Goal: Find specific page/section: Find specific page/section

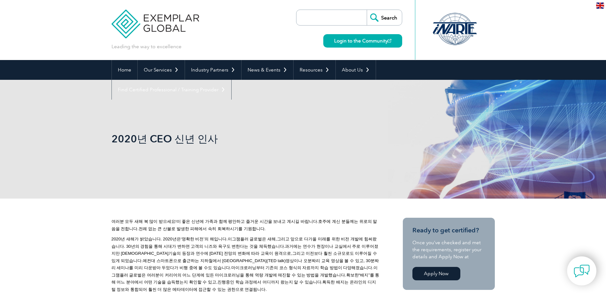
click at [179, 20] on img at bounding box center [156, 19] width 88 height 38
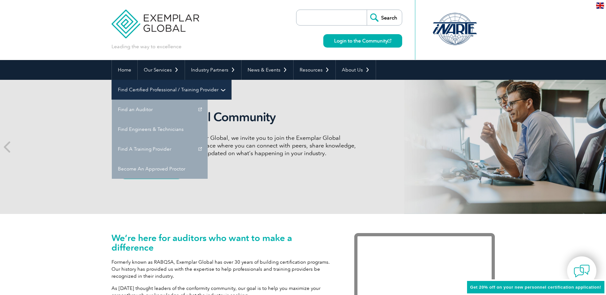
click at [231, 80] on link "Find Certified Professional / Training Provider" at bounding box center [172, 90] width 120 height 20
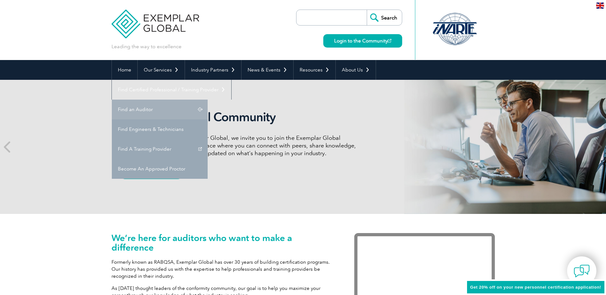
click at [208, 100] on link "Find an Auditor" at bounding box center [160, 110] width 96 height 20
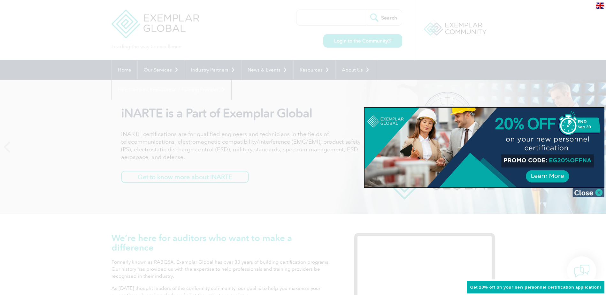
click at [595, 194] on img at bounding box center [589, 193] width 32 height 10
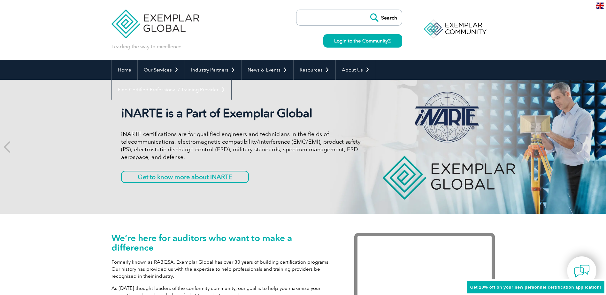
click at [354, 19] on input "search" at bounding box center [333, 17] width 67 height 15
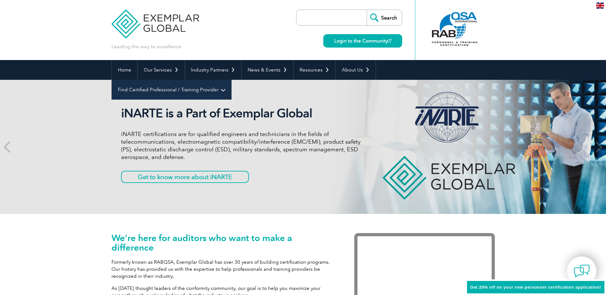
click at [231, 80] on link "Find Certified Professional / Training Provider" at bounding box center [172, 90] width 120 height 20
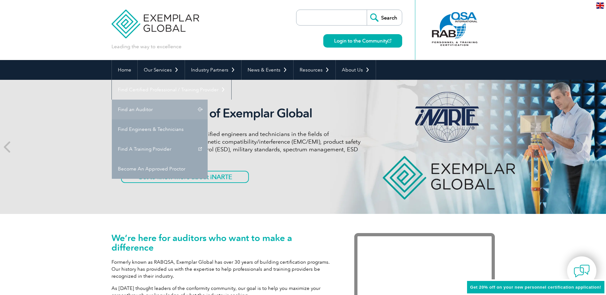
click at [208, 100] on link "Find an Auditor" at bounding box center [160, 110] width 96 height 20
